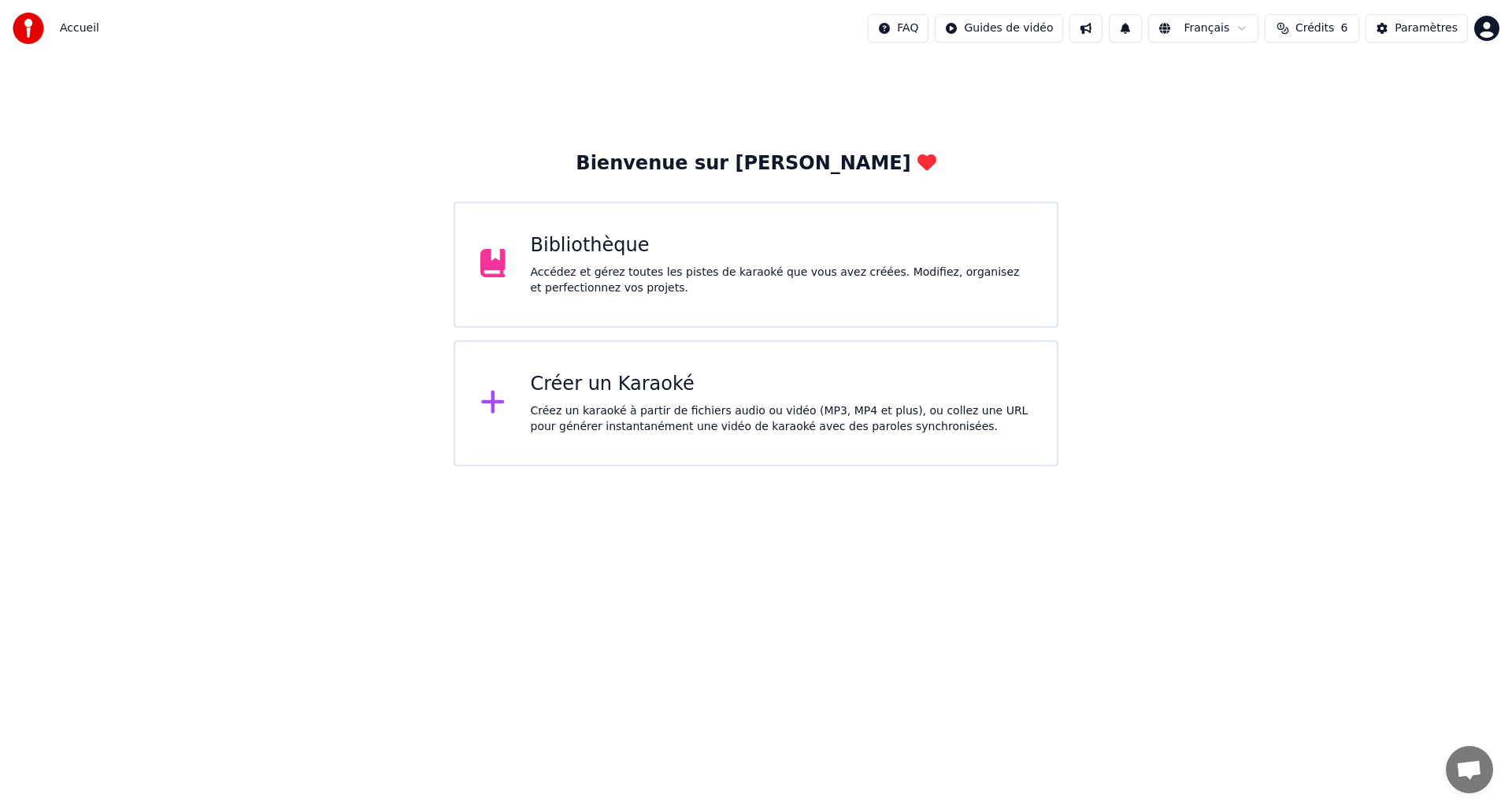
click at [739, 400] on div "Créer un Karaoké Créez un karaoké à partir de fichiers audio ou vidéo (MP3, MP4…" at bounding box center [781, 403] width 501 height 63
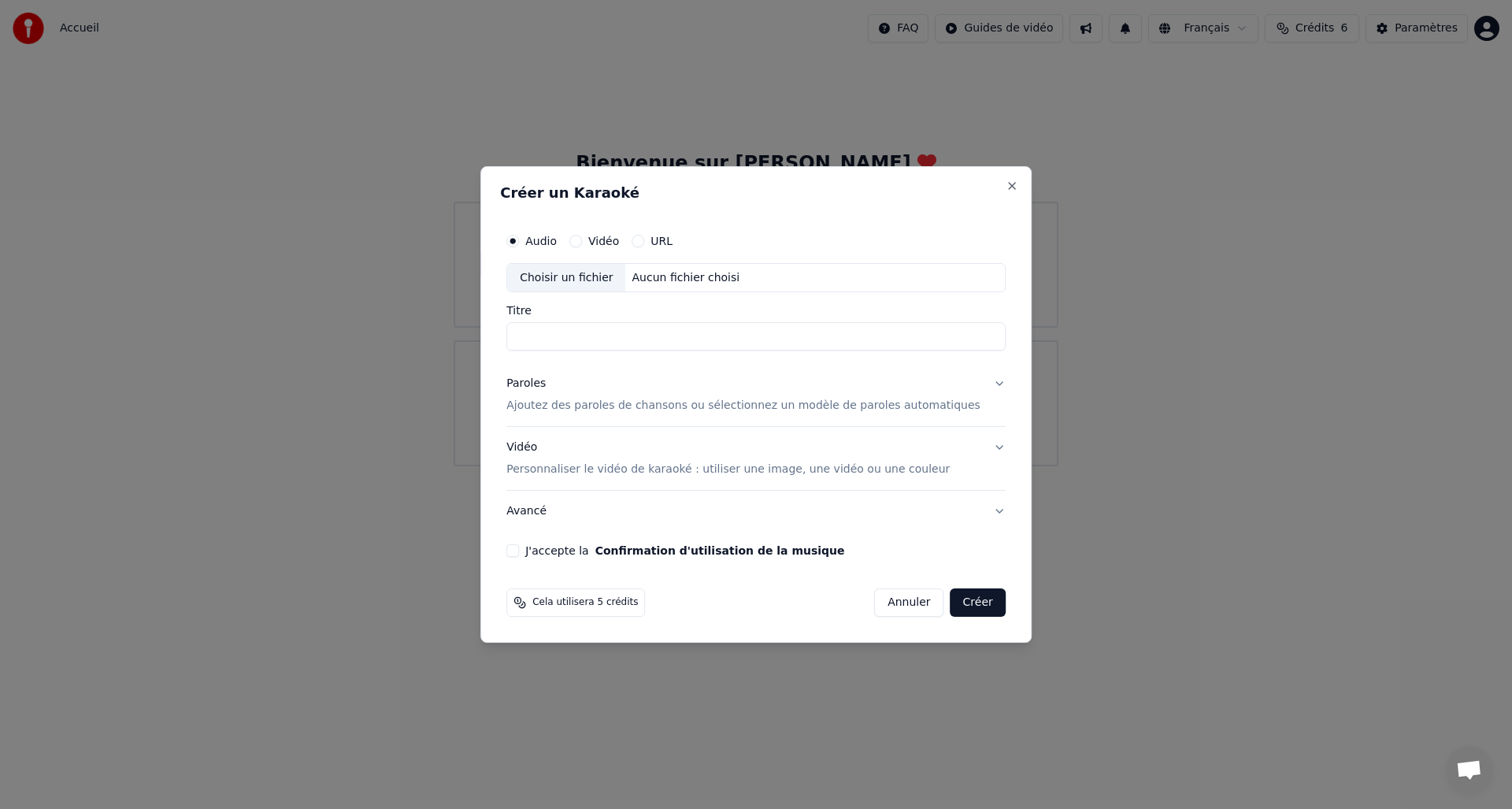
click at [575, 285] on div "Choisir un fichier" at bounding box center [566, 277] width 118 height 29
click at [589, 277] on div "Choisir un fichier" at bounding box center [566, 277] width 118 height 29
click at [873, 337] on input "**********" at bounding box center [756, 336] width 499 height 29
type input "**********"
click at [545, 385] on div "Paroles" at bounding box center [526, 384] width 40 height 16
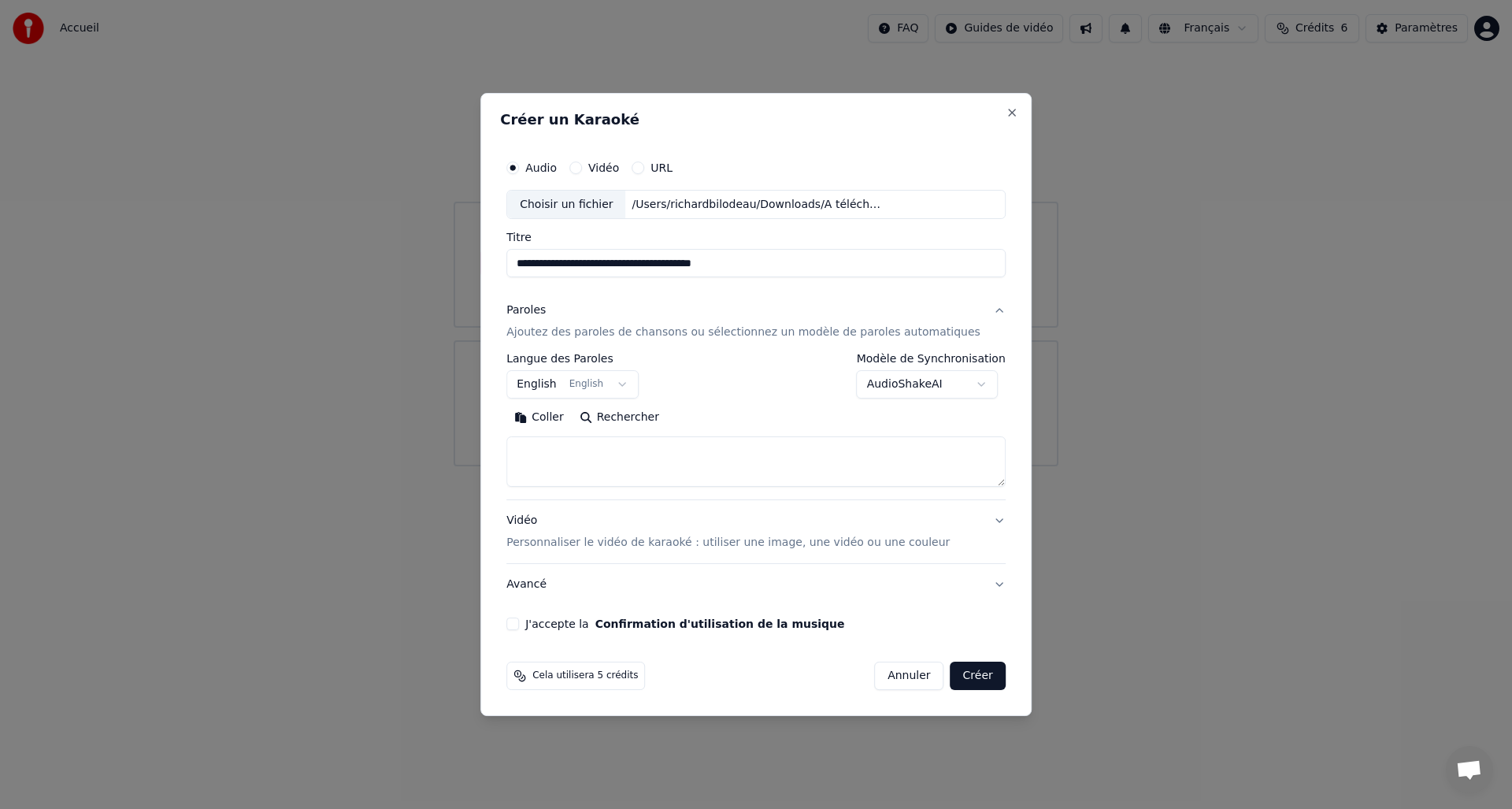
click at [557, 419] on button "Coller" at bounding box center [539, 417] width 65 height 25
click at [594, 445] on textarea at bounding box center [742, 462] width 470 height 51
click at [619, 463] on textarea at bounding box center [742, 462] width 470 height 51
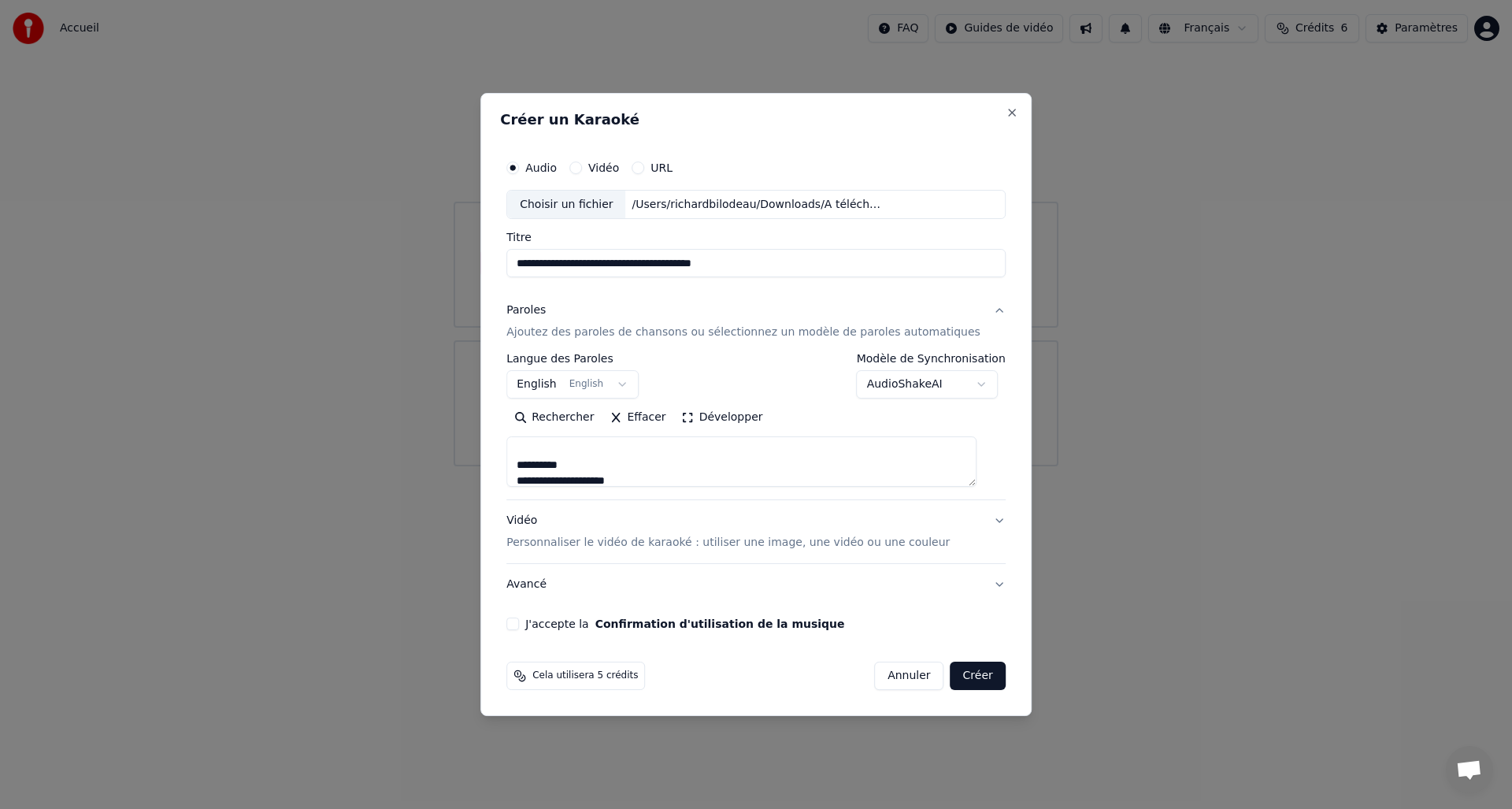
drag, startPoint x: 592, startPoint y: 463, endPoint x: 606, endPoint y: 461, distance: 14.1
click at [592, 463] on textarea at bounding box center [742, 462] width 470 height 51
click at [595, 459] on textarea at bounding box center [742, 462] width 470 height 51
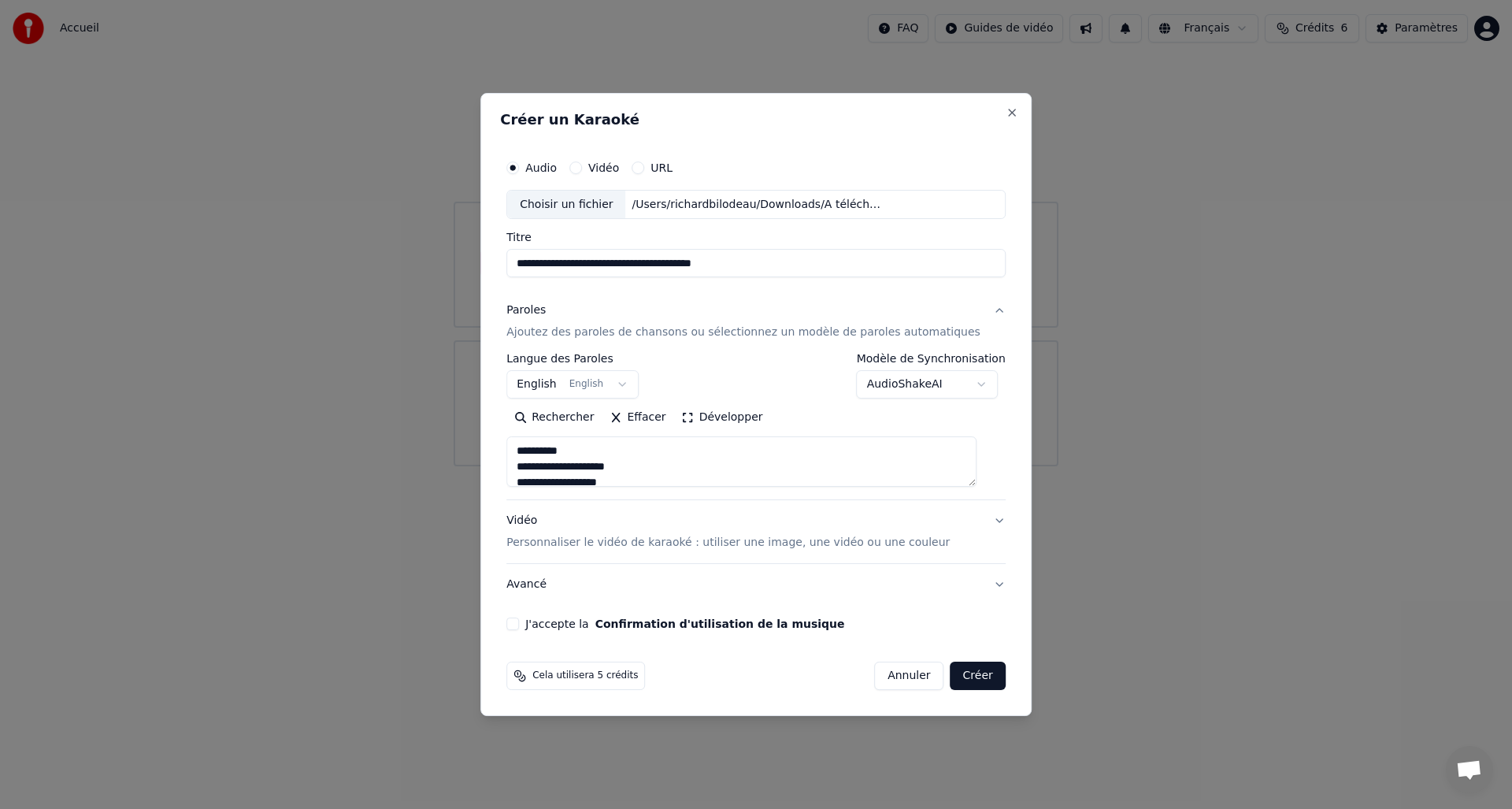
click at [611, 451] on textarea at bounding box center [742, 462] width 470 height 51
drag, startPoint x: 611, startPoint y: 464, endPoint x: 623, endPoint y: 463, distance: 12.0
click at [610, 464] on textarea at bounding box center [742, 462] width 470 height 51
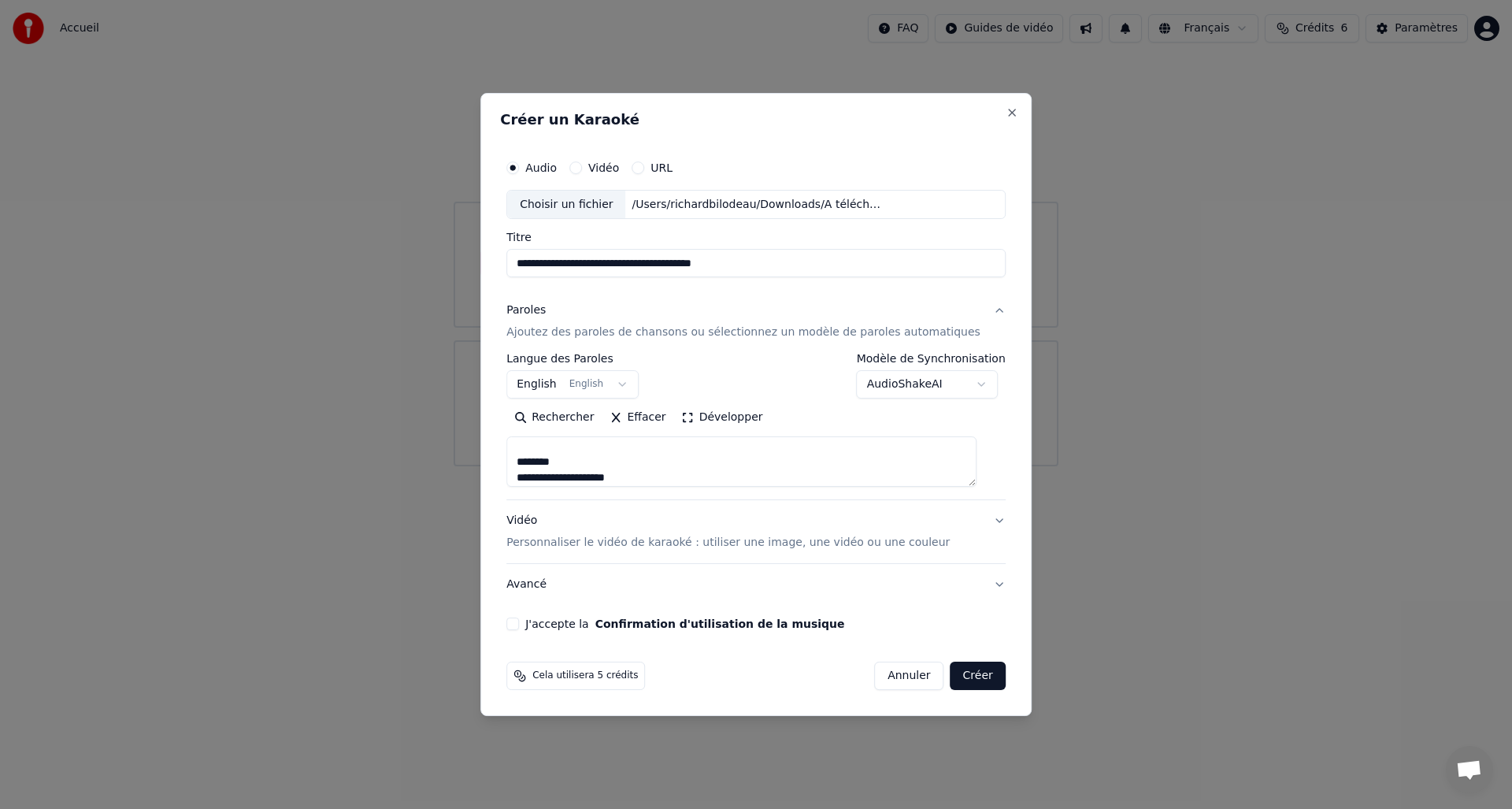
click at [611, 463] on textarea at bounding box center [742, 462] width 470 height 51
click at [671, 461] on textarea at bounding box center [742, 462] width 470 height 51
drag, startPoint x: 673, startPoint y: 463, endPoint x: 730, endPoint y: 463, distance: 57.0
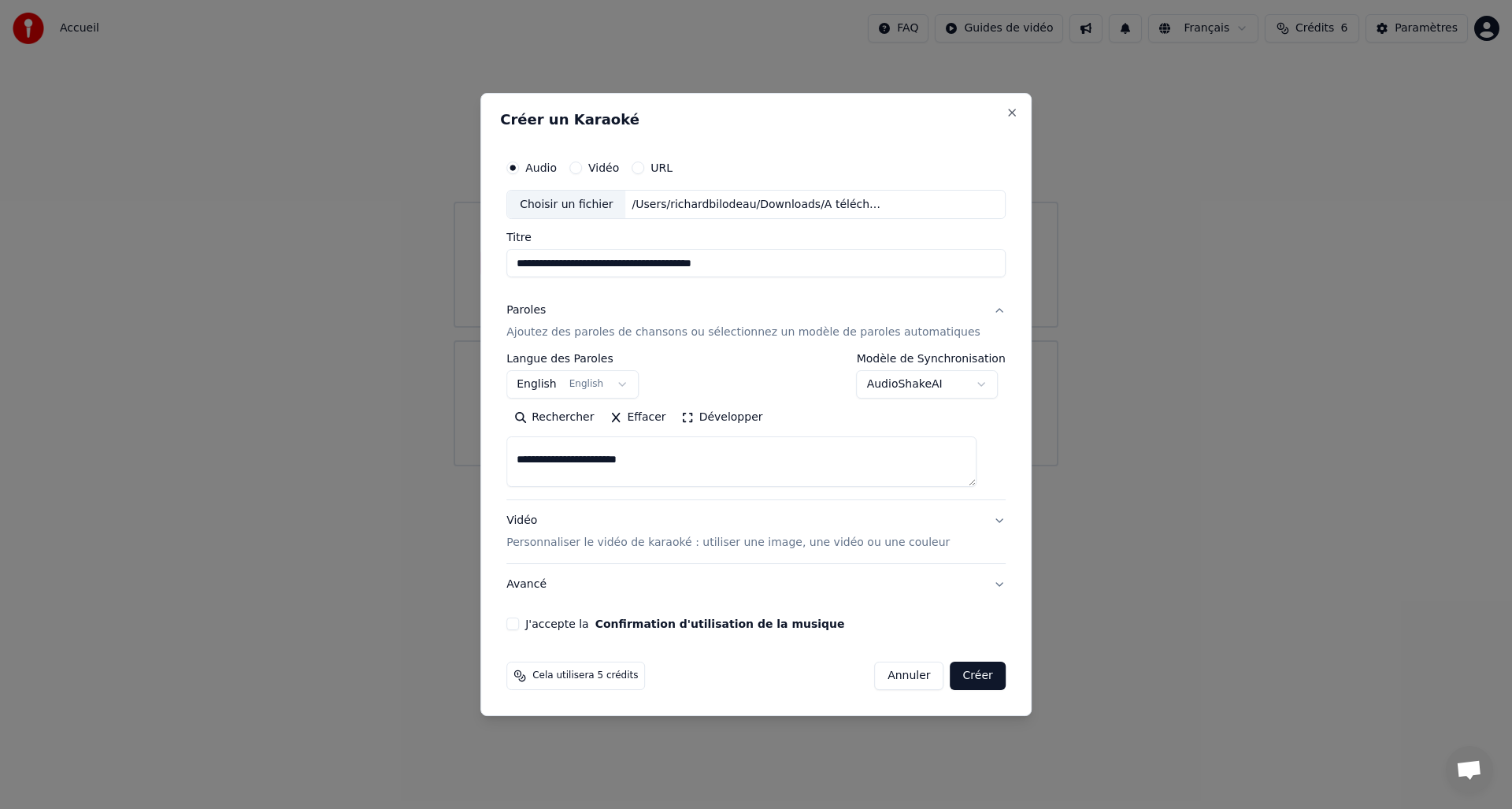
click at [674, 463] on textarea at bounding box center [742, 462] width 470 height 51
drag, startPoint x: 611, startPoint y: 480, endPoint x: 651, endPoint y: 471, distance: 41.0
click at [611, 480] on textarea at bounding box center [742, 462] width 470 height 51
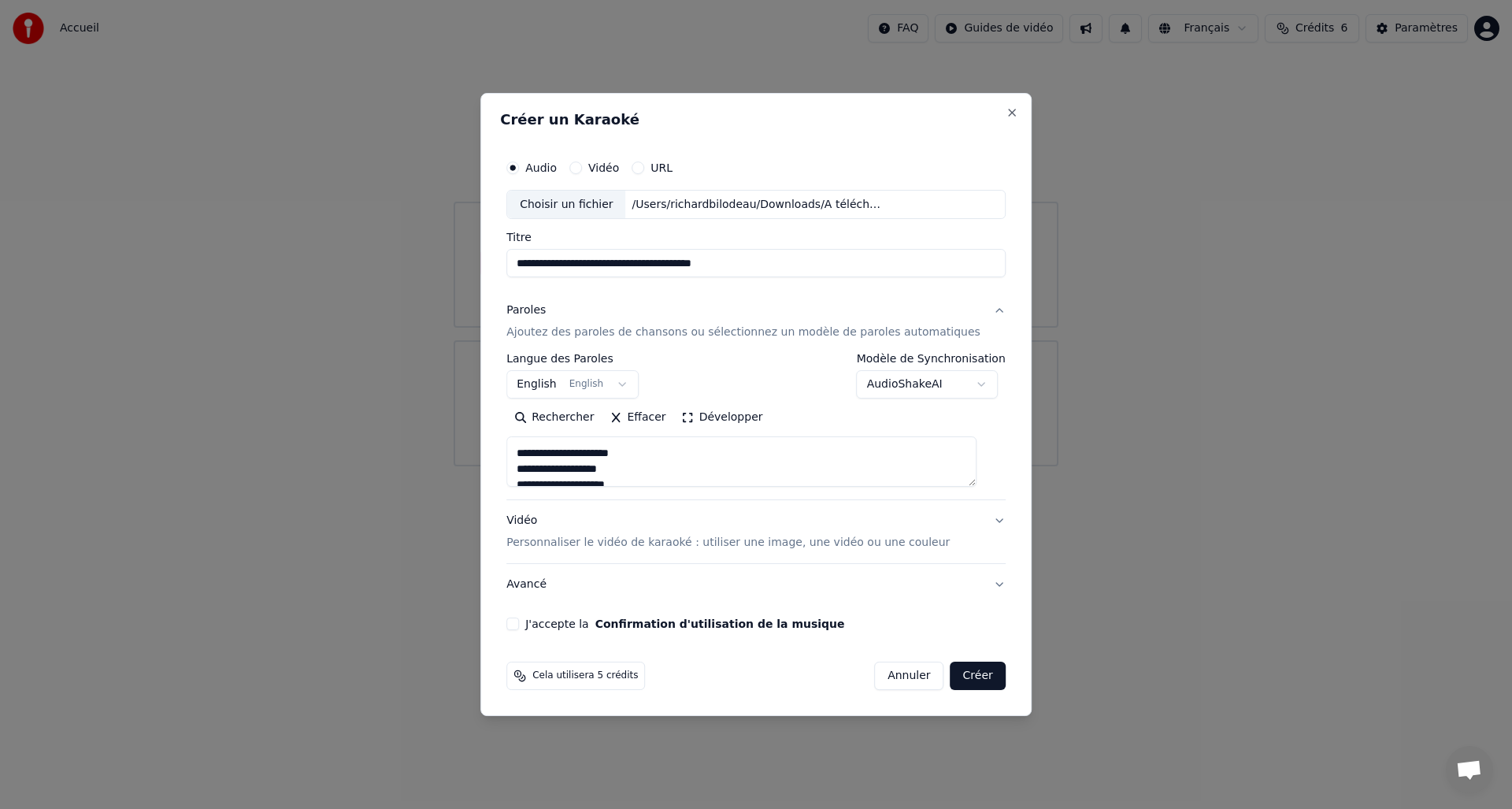
click at [668, 455] on textarea at bounding box center [742, 462] width 470 height 51
click at [536, 469] on textarea at bounding box center [742, 462] width 470 height 51
click at [662, 468] on textarea at bounding box center [742, 462] width 470 height 51
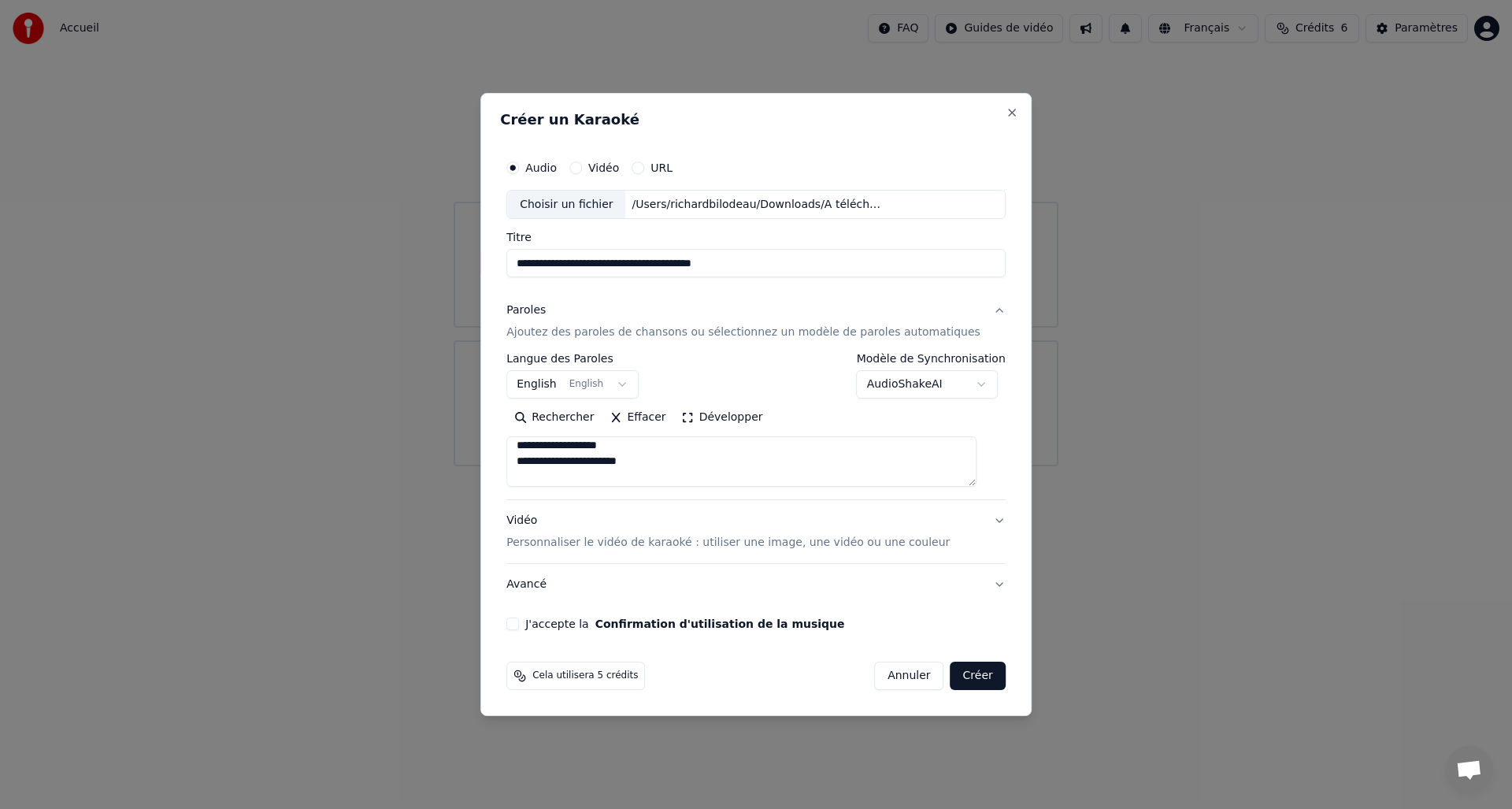
click at [538, 458] on textarea at bounding box center [742, 462] width 470 height 51
click at [658, 465] on textarea at bounding box center [742, 462] width 470 height 51
click at [538, 476] on textarea at bounding box center [742, 462] width 470 height 51
click at [666, 473] on textarea at bounding box center [742, 462] width 470 height 51
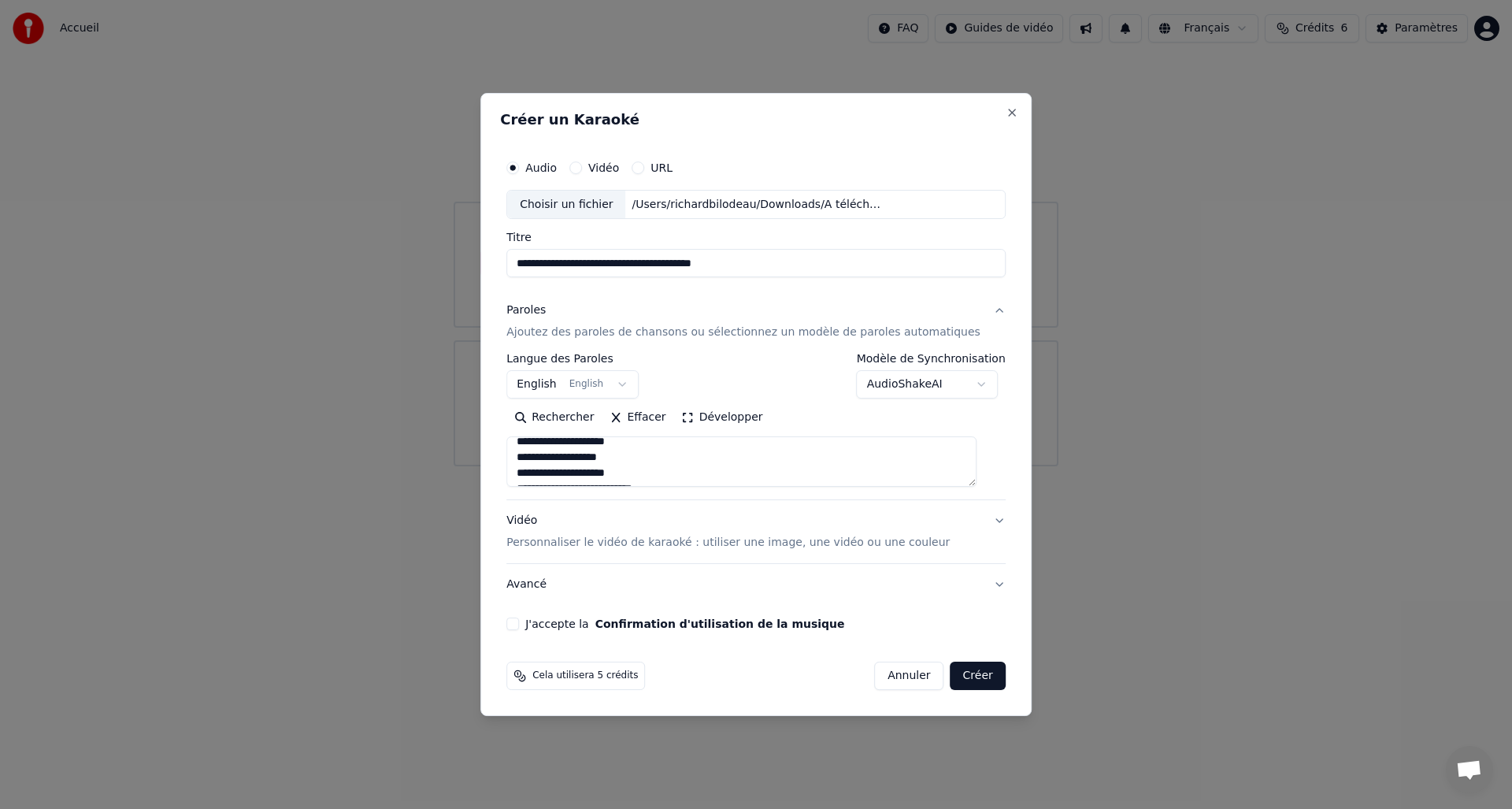
scroll to position [1191, 0]
click at [537, 472] on textarea at bounding box center [742, 462] width 470 height 51
click at [649, 472] on textarea at bounding box center [742, 462] width 470 height 51
click at [571, 461] on textarea at bounding box center [742, 462] width 470 height 51
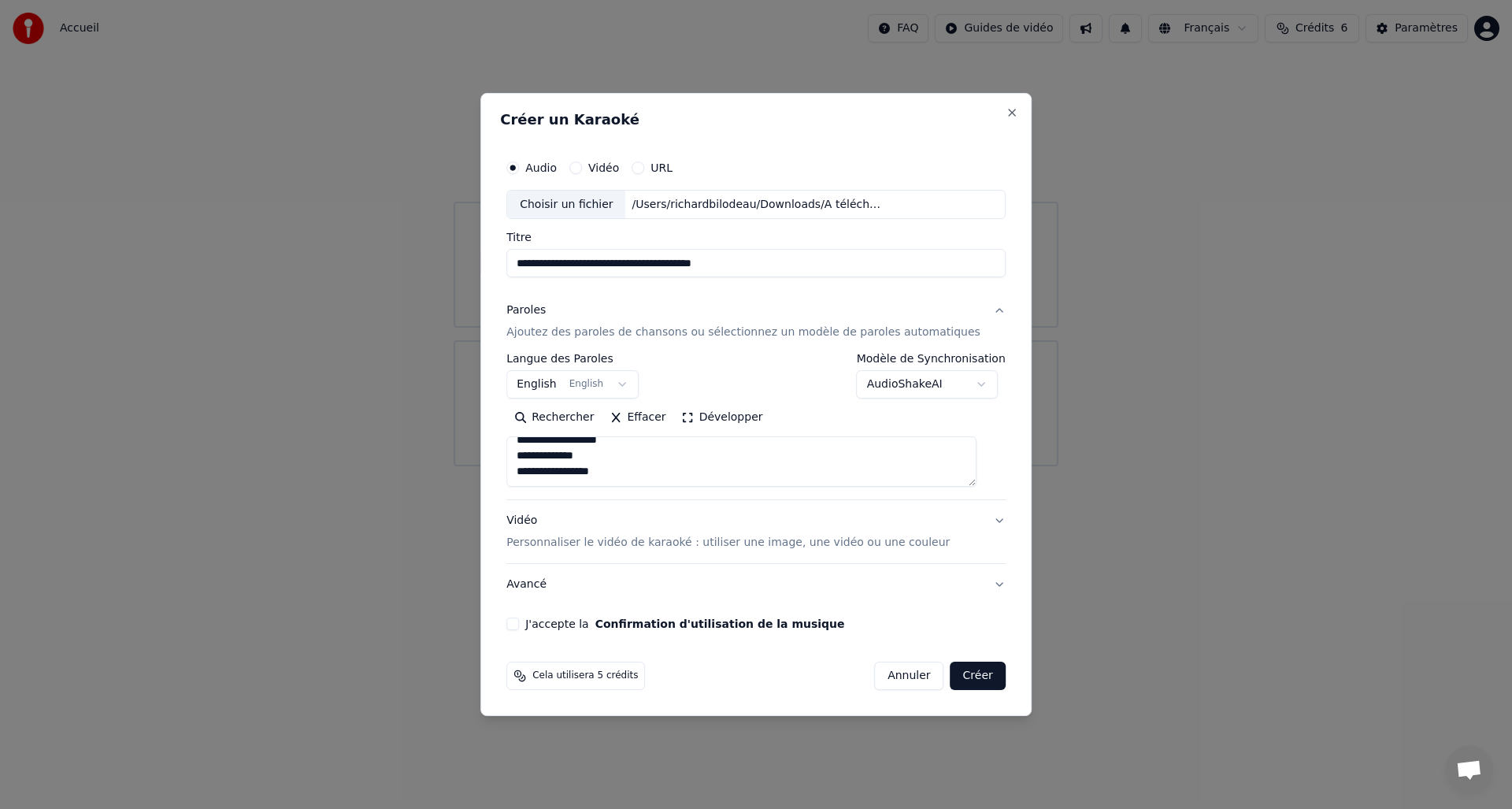
scroll to position [1342, 0]
click at [646, 469] on textarea at bounding box center [742, 462] width 470 height 51
click at [533, 455] on textarea at bounding box center [742, 462] width 470 height 51
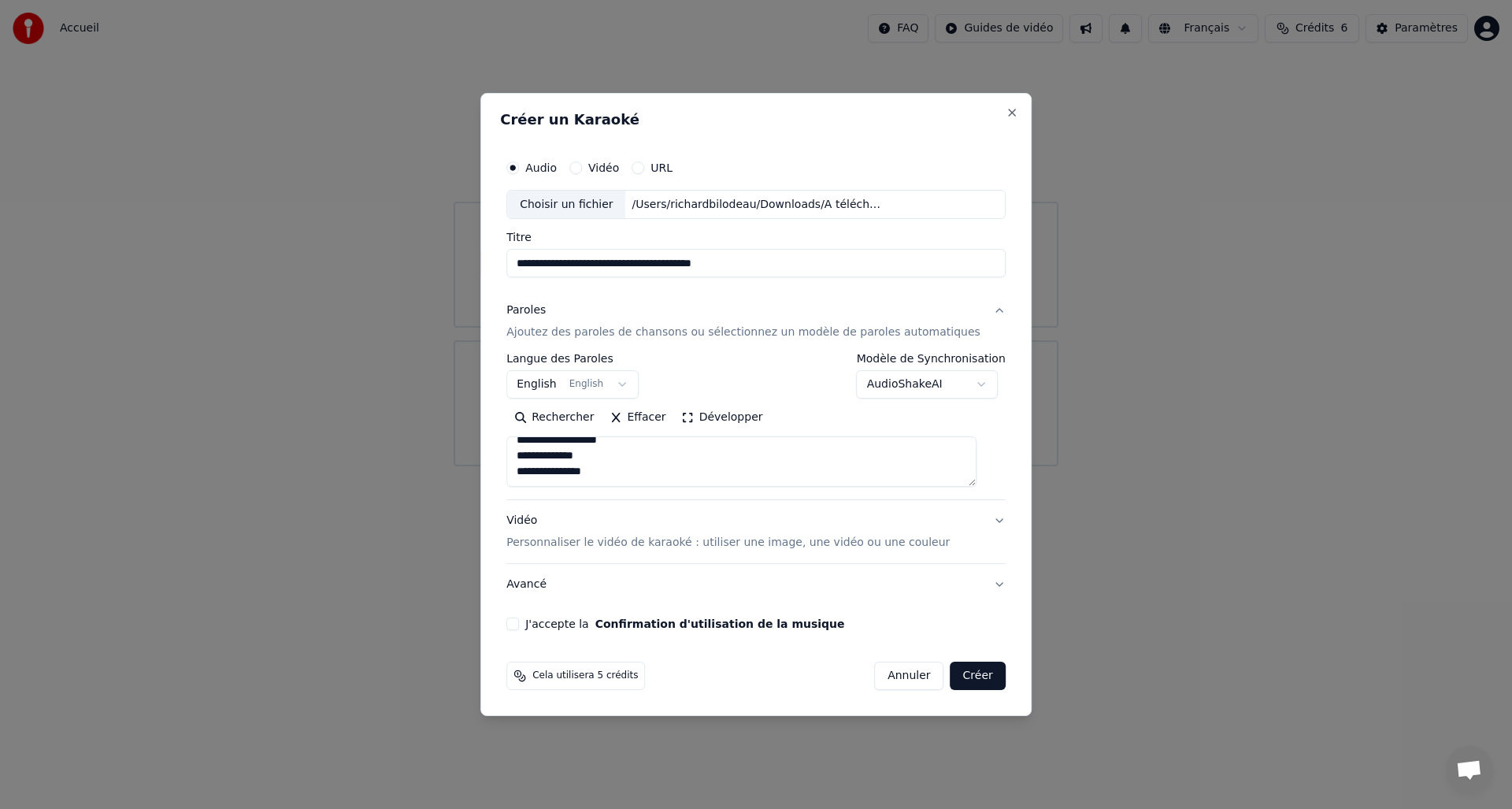
type textarea "**********"
click at [543, 522] on div "Vidéo Personnaliser le vidéo de karaoké : utiliser une image, une vidéo ou une …" at bounding box center [728, 532] width 443 height 38
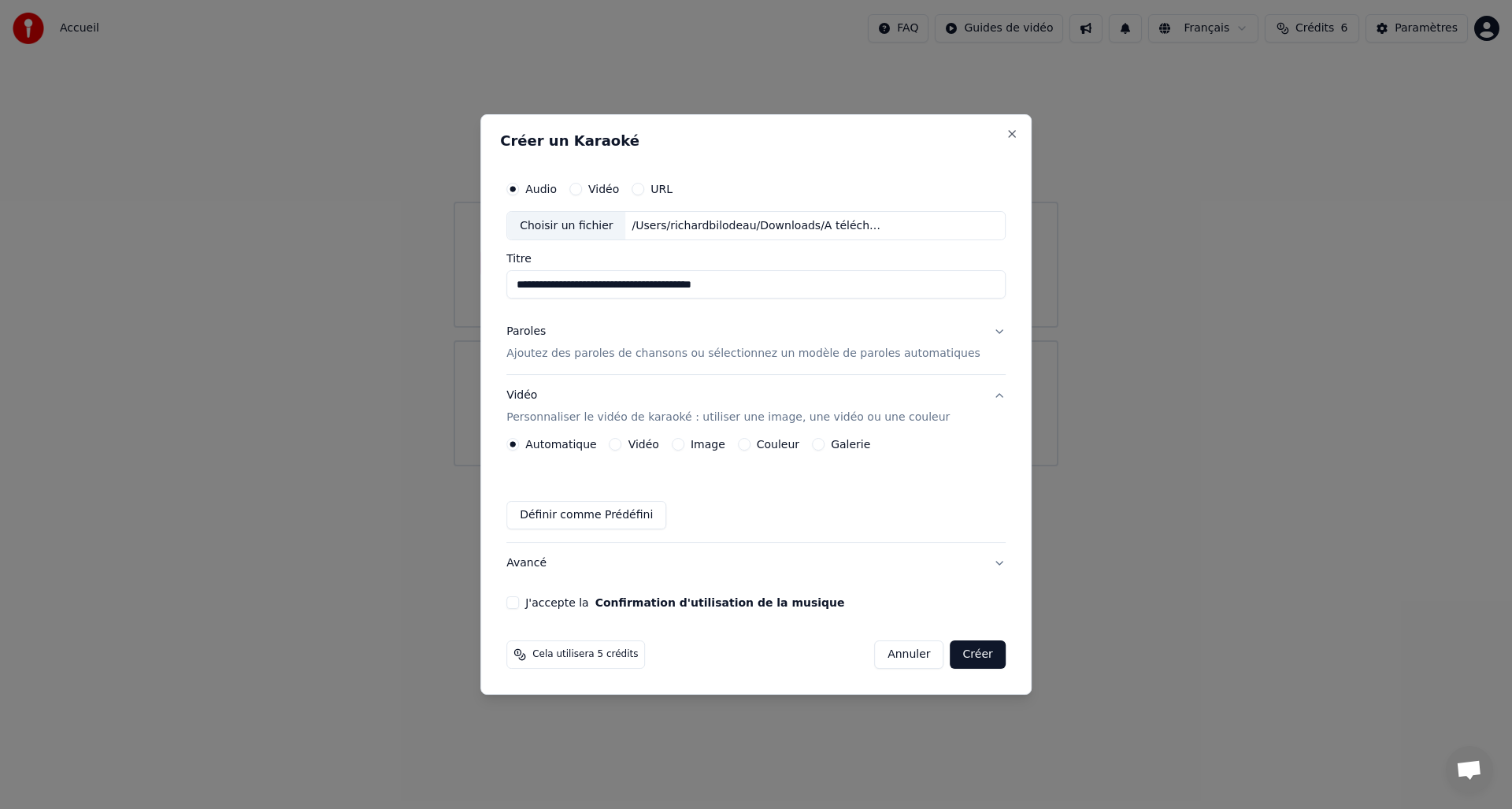
click at [685, 442] on button "Image" at bounding box center [678, 444] width 13 height 13
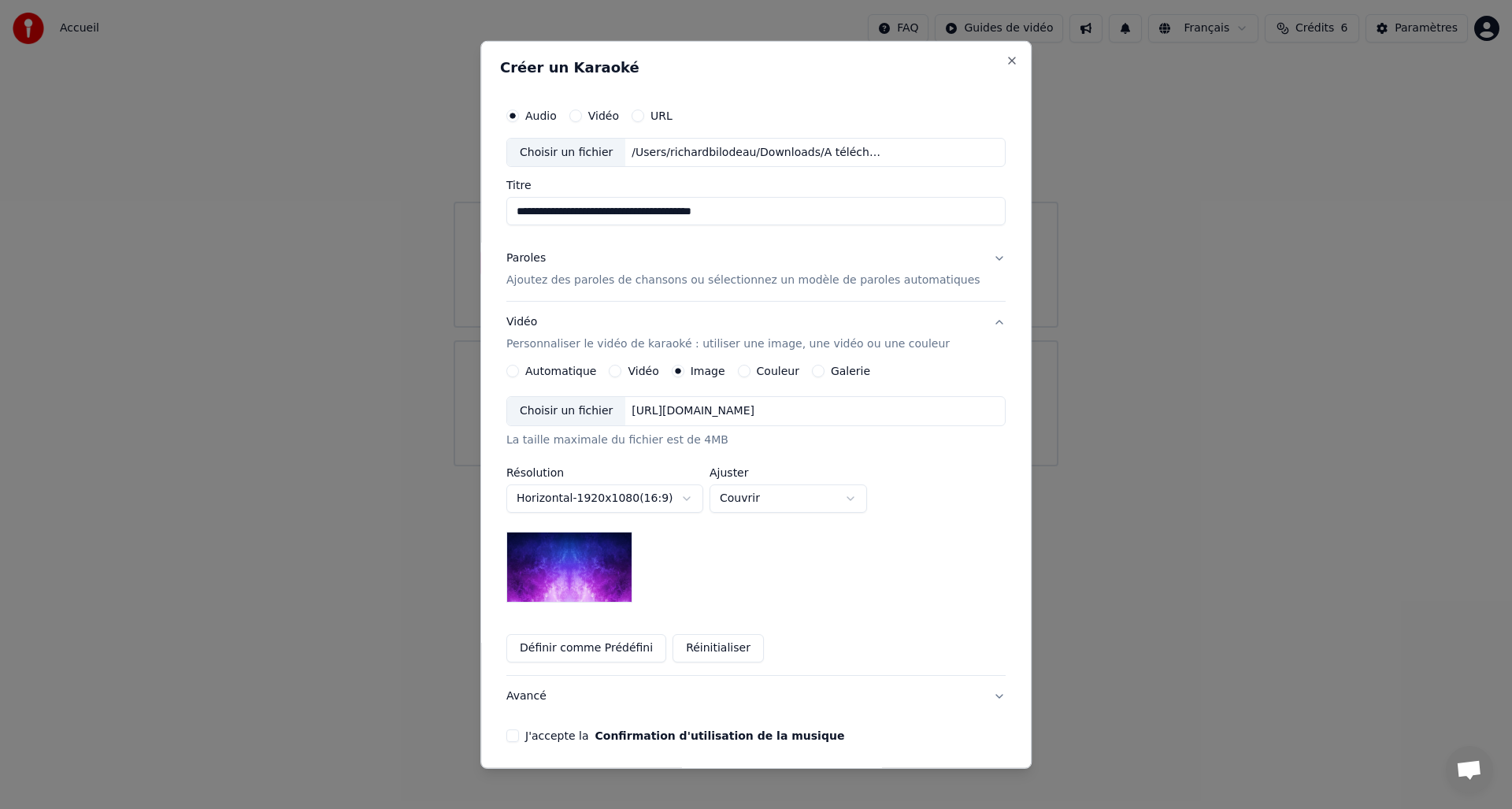
click at [569, 412] on div "Choisir un fichier" at bounding box center [566, 411] width 118 height 29
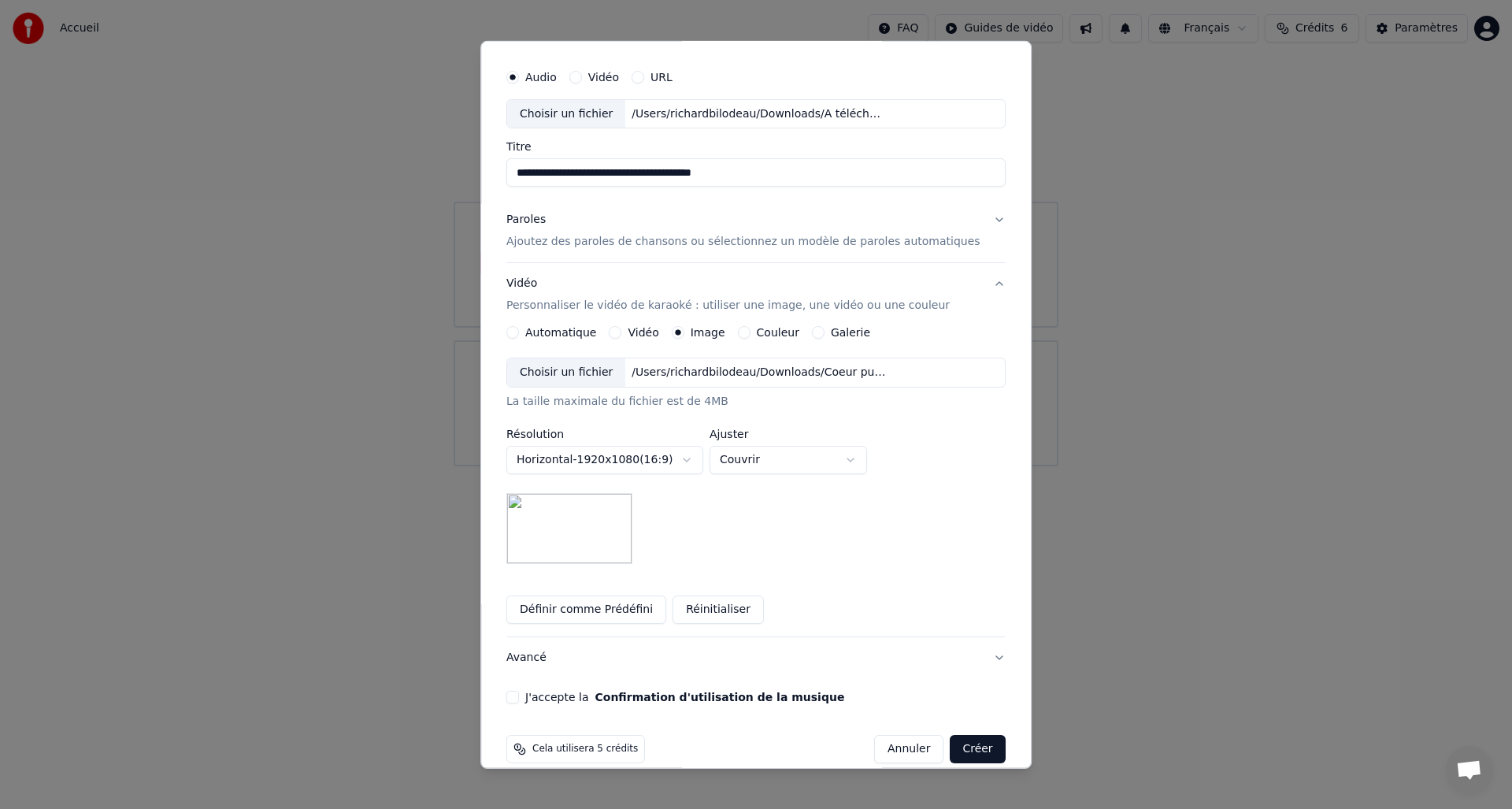
scroll to position [59, 0]
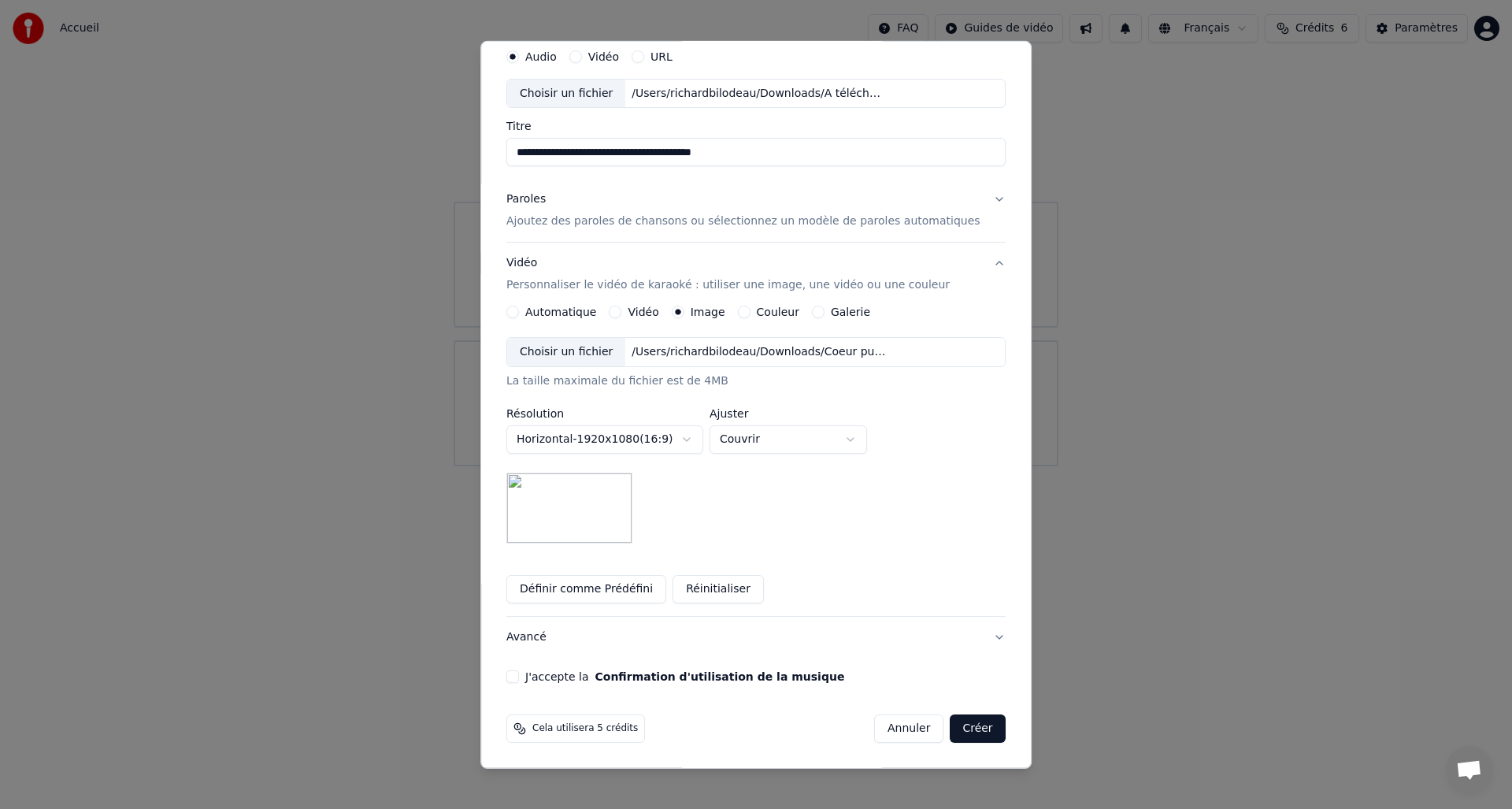
drag, startPoint x: 523, startPoint y: 675, endPoint x: 584, endPoint y: 678, distance: 61.1
click at [519, 675] on button "J'accepte la Confirmation d'utilisation de la musique" at bounding box center [513, 676] width 13 height 13
click at [968, 730] on button "Créer" at bounding box center [979, 728] width 55 height 29
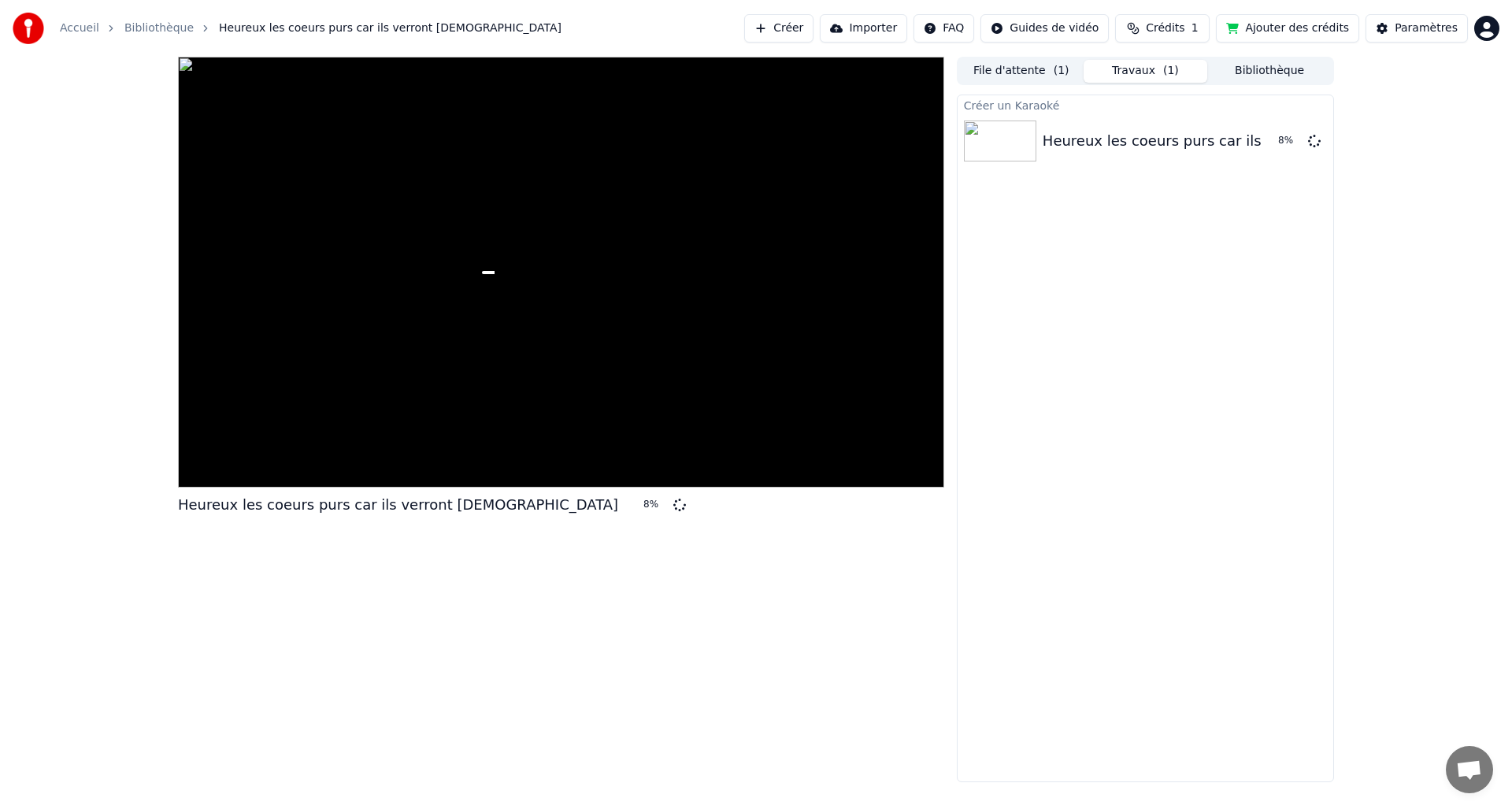
click at [1323, 29] on button "Ajouter des crédits" at bounding box center [1288, 28] width 144 height 29
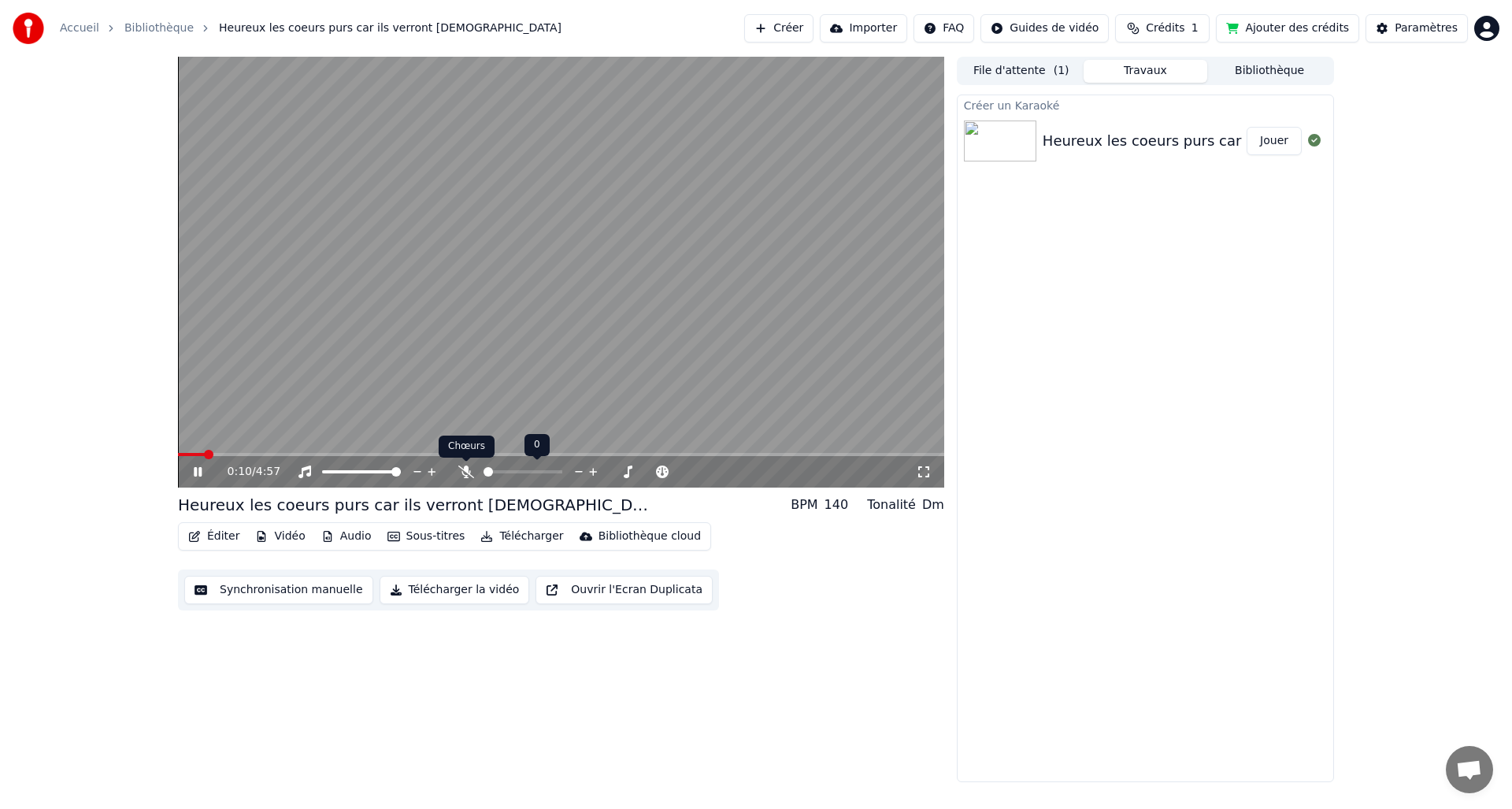
click at [467, 471] on icon at bounding box center [465, 472] width 16 height 13
click at [505, 533] on button "Télécharger" at bounding box center [522, 536] width 95 height 22
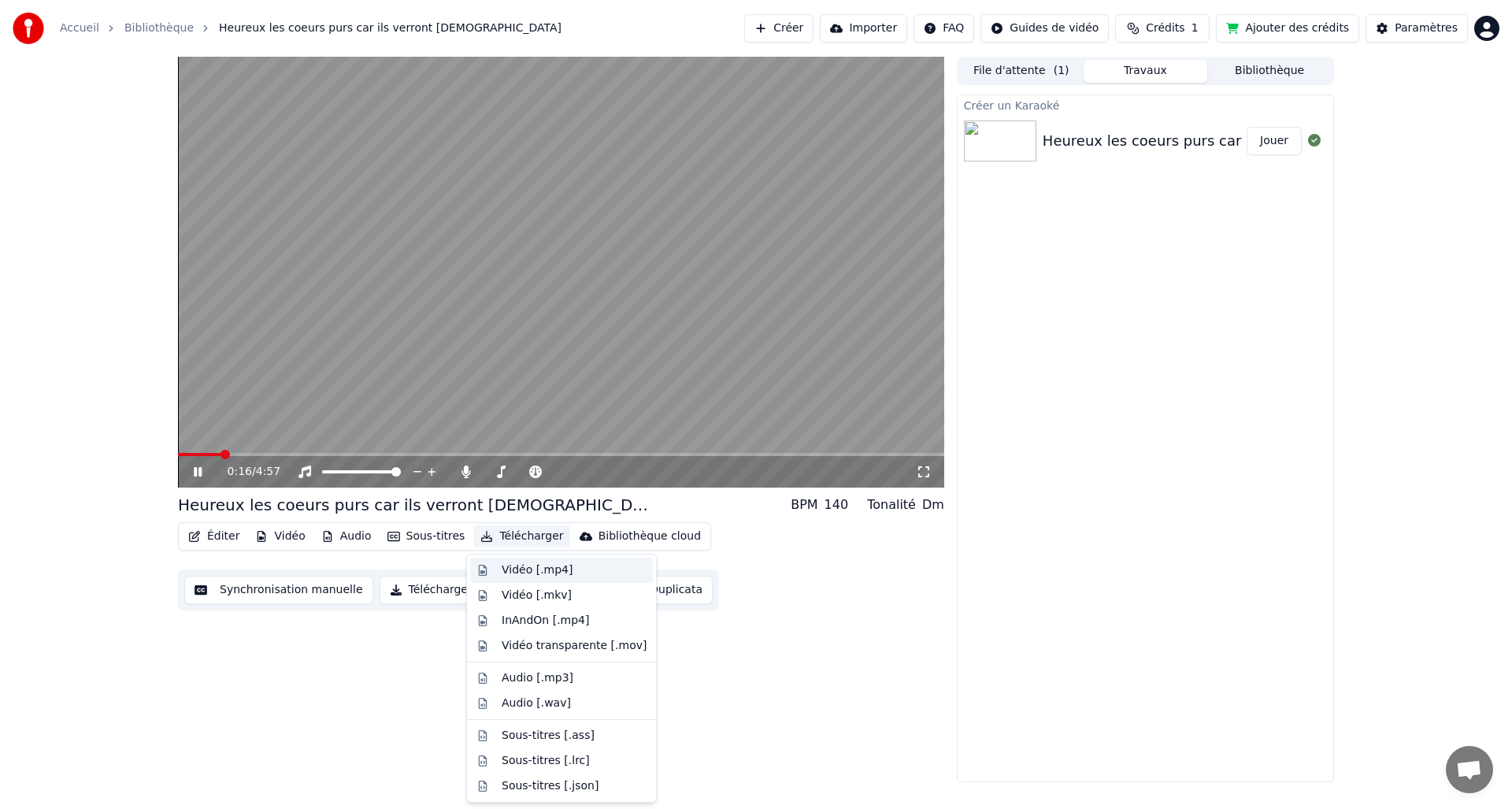
click at [518, 568] on div "Vidéo [.mp4]" at bounding box center [536, 569] width 71 height 16
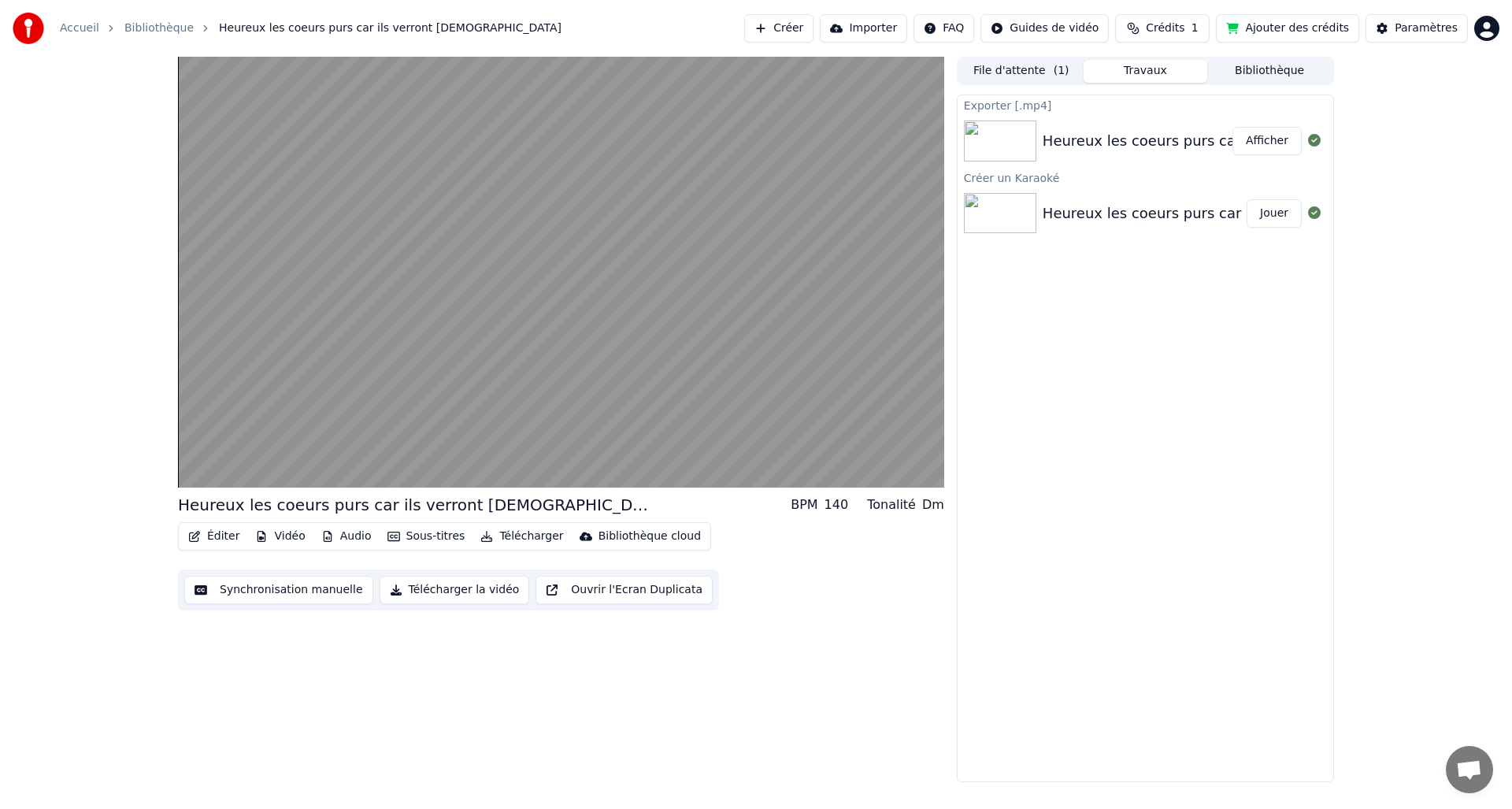
click at [1270, 144] on button "Afficher" at bounding box center [1267, 141] width 69 height 29
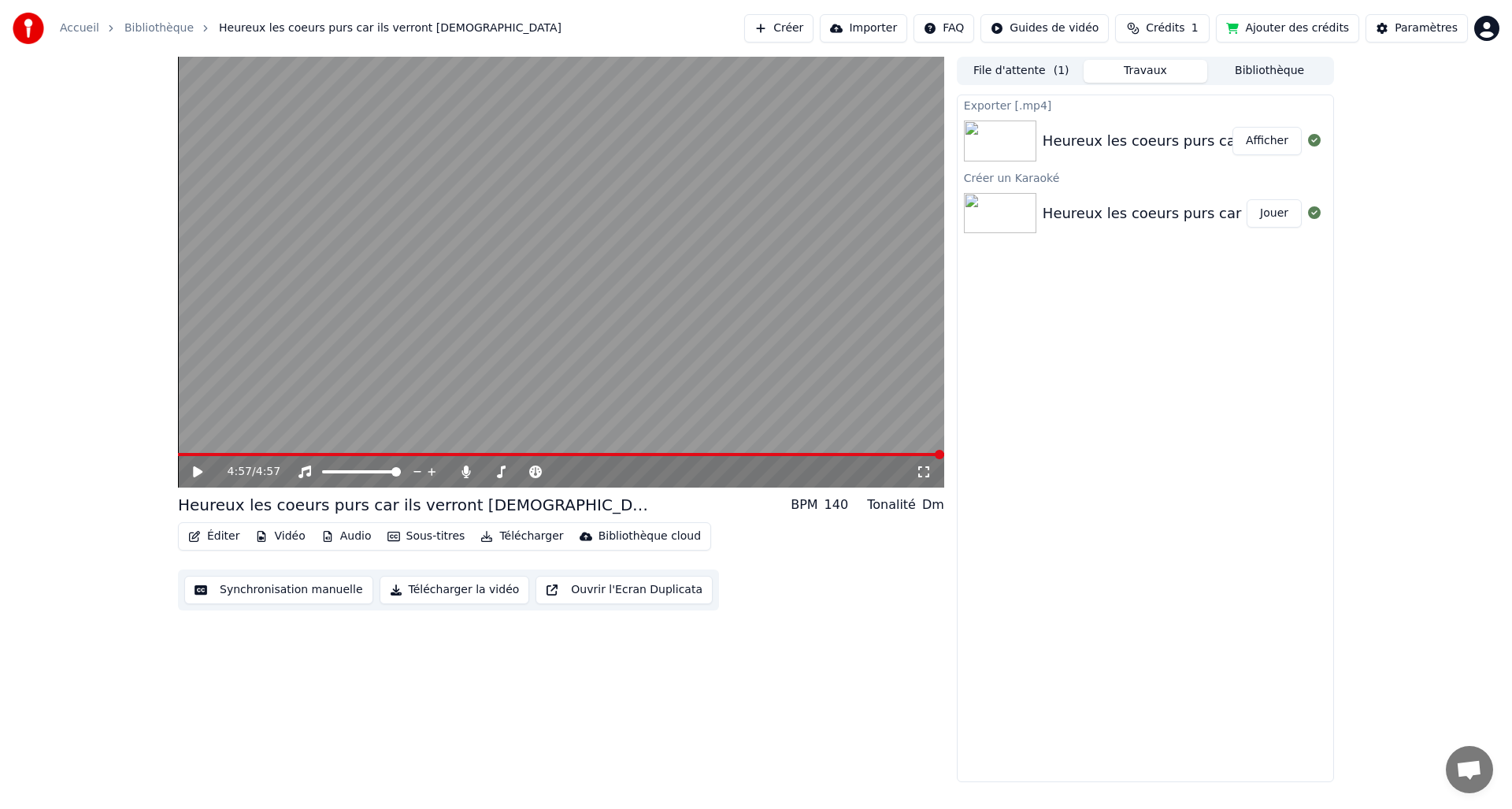
click at [1272, 140] on button "Afficher" at bounding box center [1267, 141] width 69 height 29
